Goal: Task Accomplishment & Management: Manage account settings

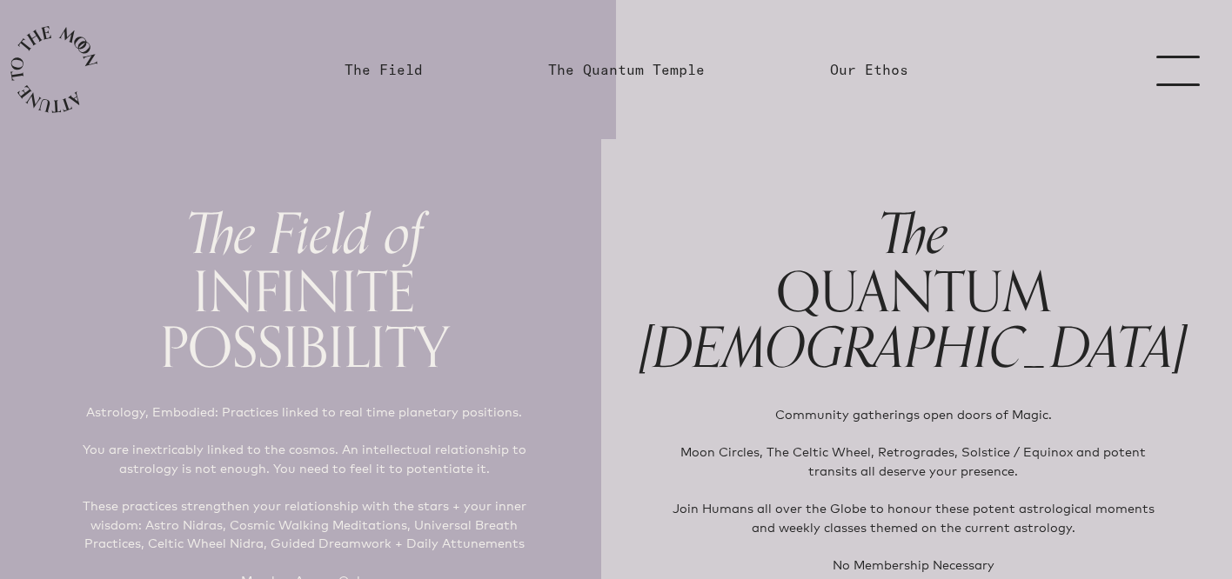
click at [1181, 66] on link "menu" at bounding box center [1188, 69] width 87 height 139
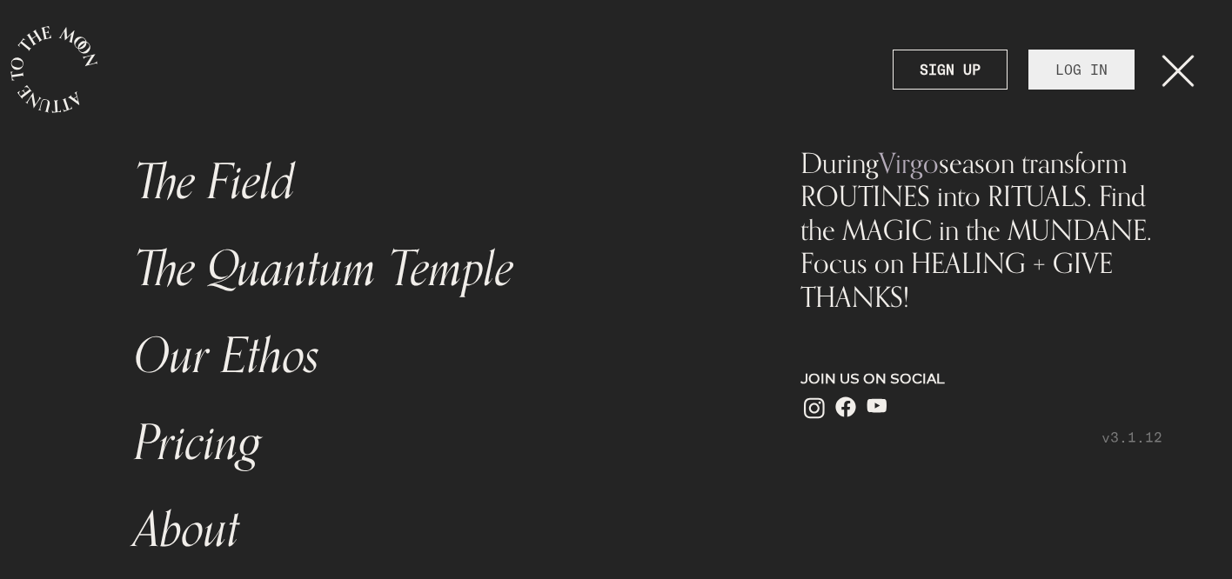
click at [1089, 59] on link "LOG IN" at bounding box center [1081, 70] width 106 height 40
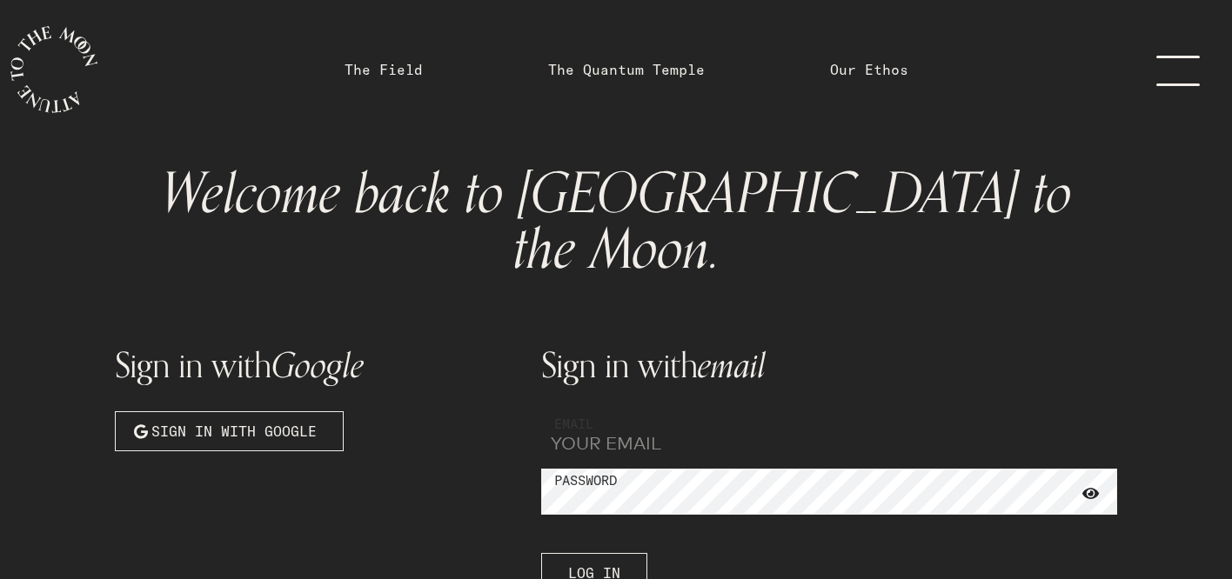
type input "[PERSON_NAME][EMAIL_ADDRESS][DOMAIN_NAME]"
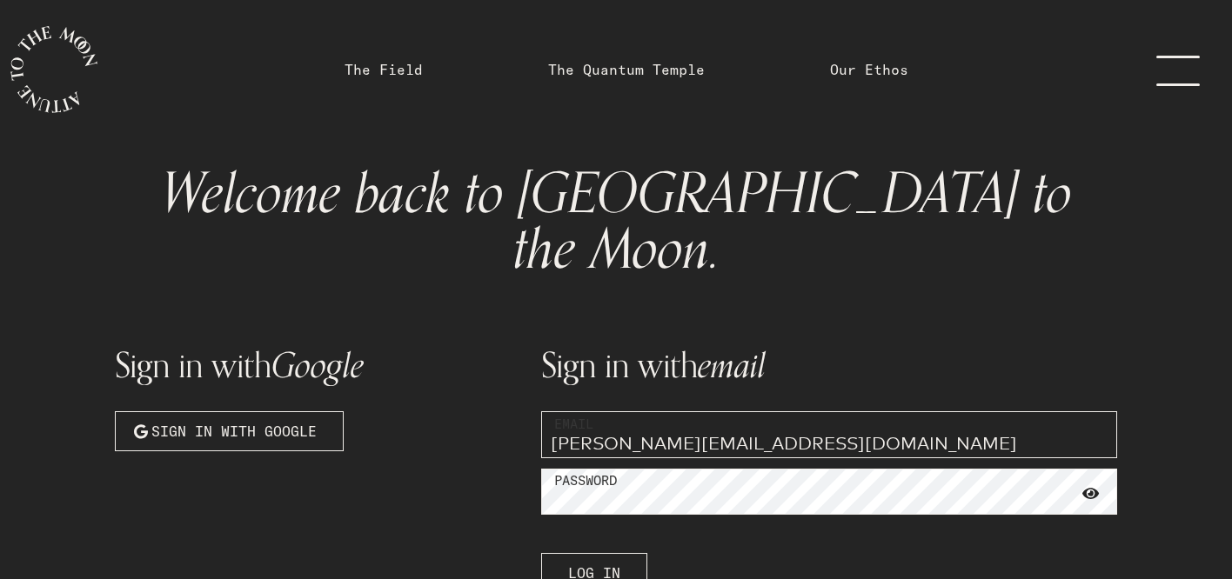
click at [1095, 486] on span at bounding box center [1090, 494] width 17 height 16
click at [612, 563] on span "Log In" at bounding box center [594, 573] width 52 height 21
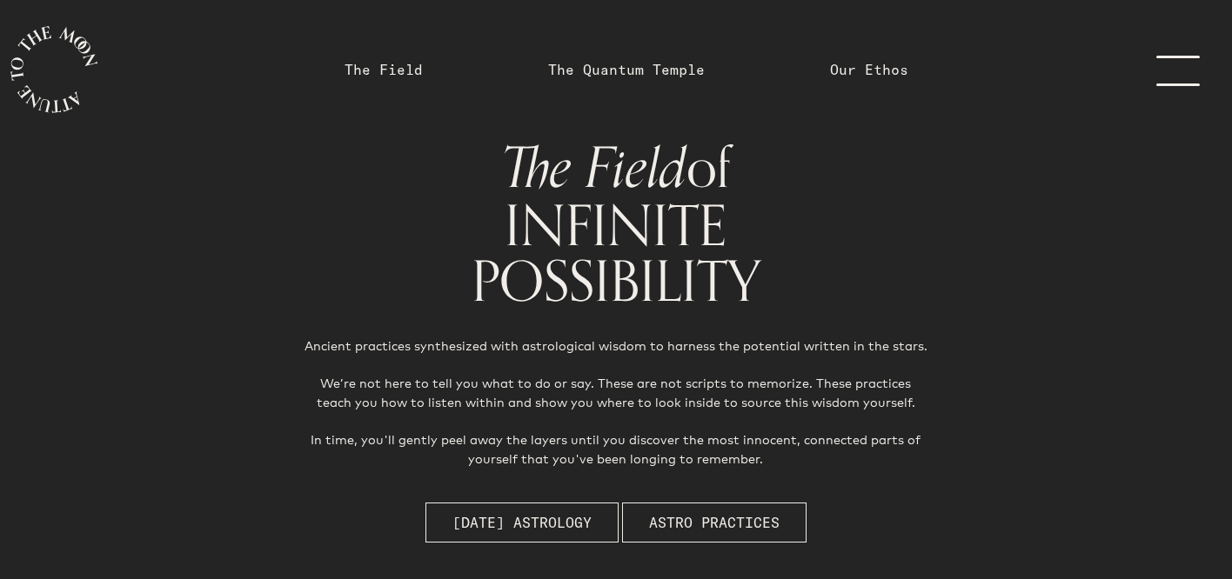
click at [1164, 77] on link "menu" at bounding box center [1188, 69] width 87 height 139
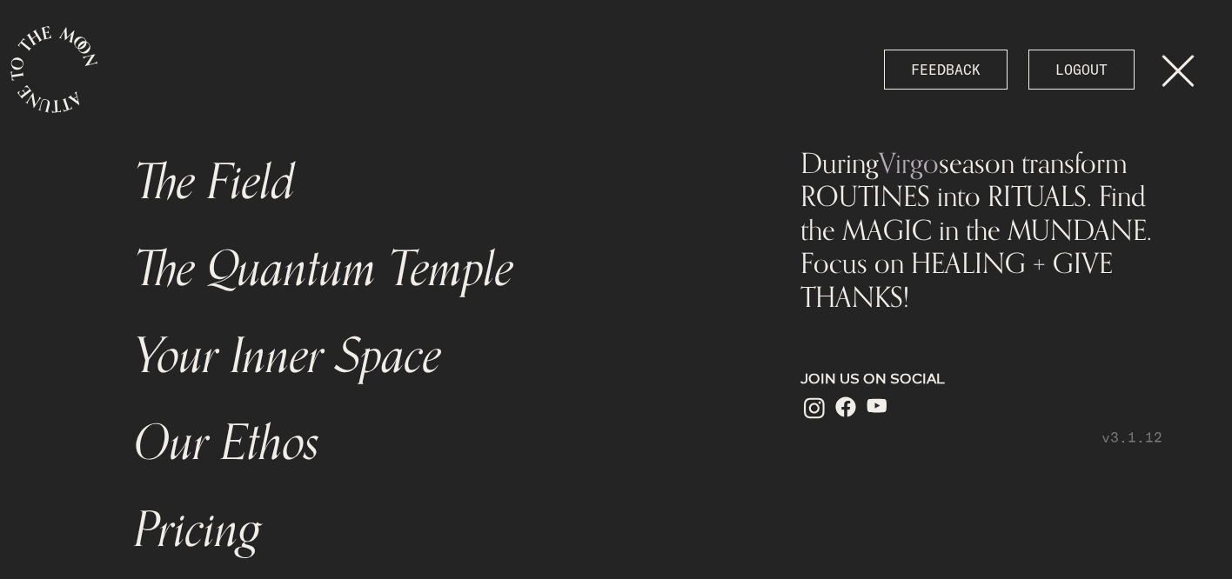
click at [384, 365] on link "Your Inner Space" at bounding box center [432, 356] width 616 height 87
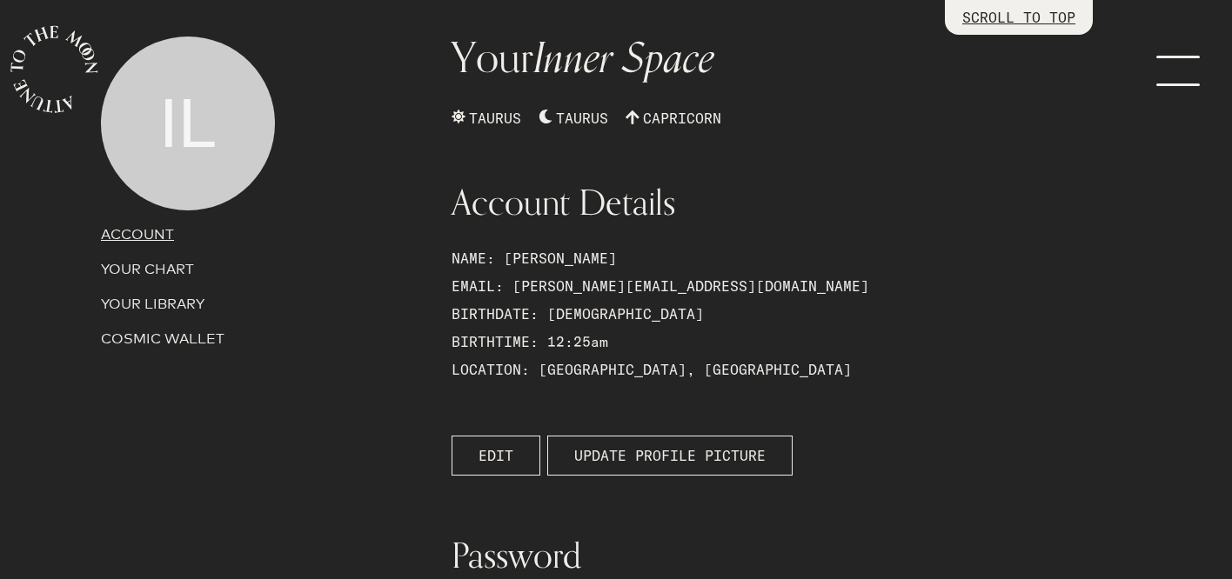
scroll to position [96, 0]
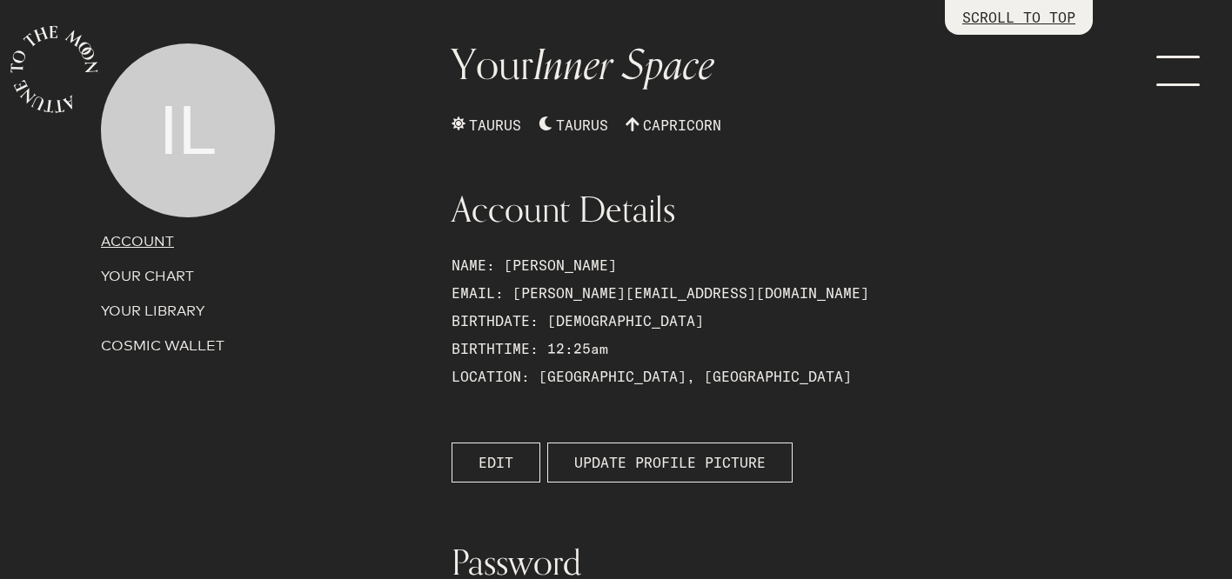
click at [144, 272] on p "YOUR CHART" at bounding box center [266, 276] width 330 height 21
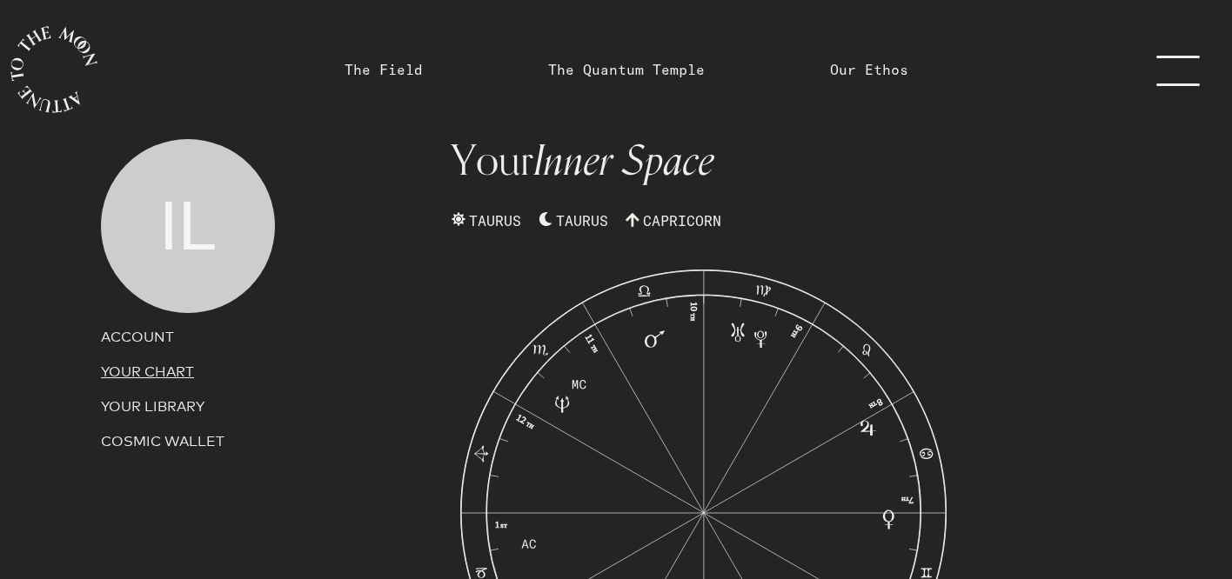
scroll to position [0, 0]
